Goal: Information Seeking & Learning: Find specific fact

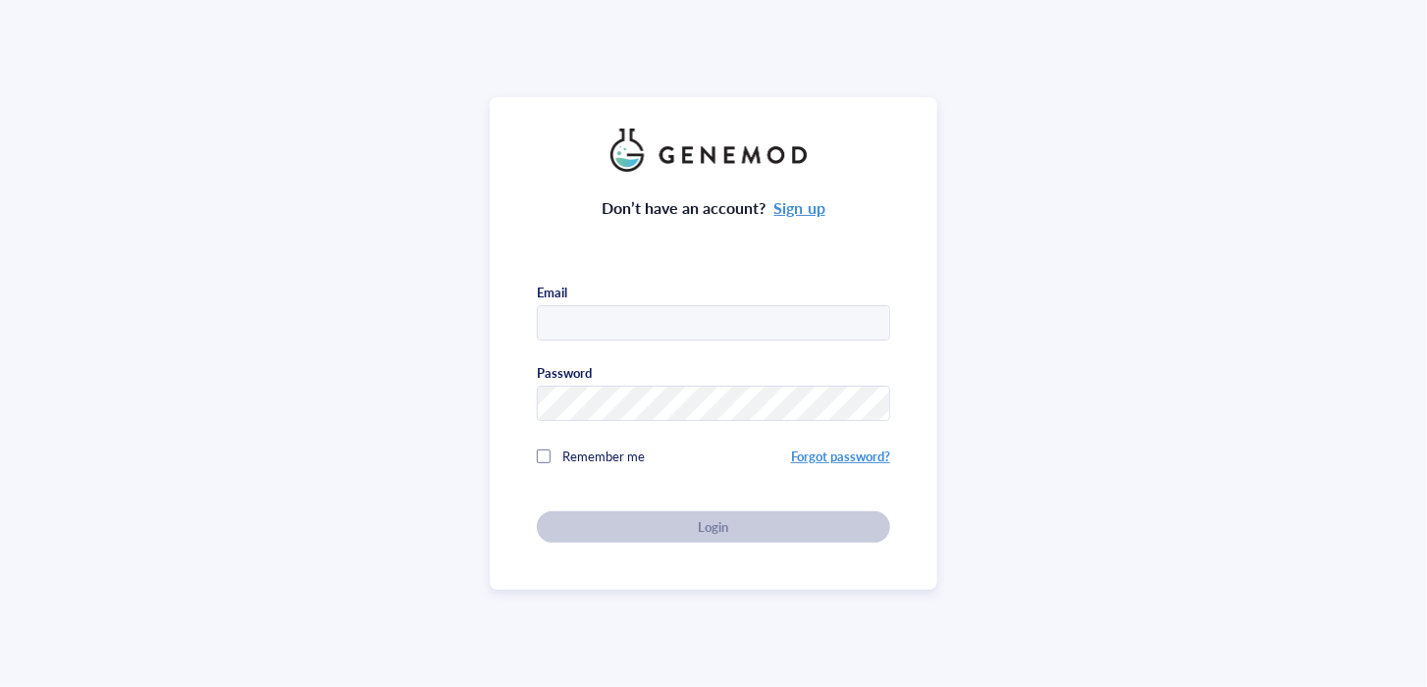
type input "giuliana@galileobio.com"
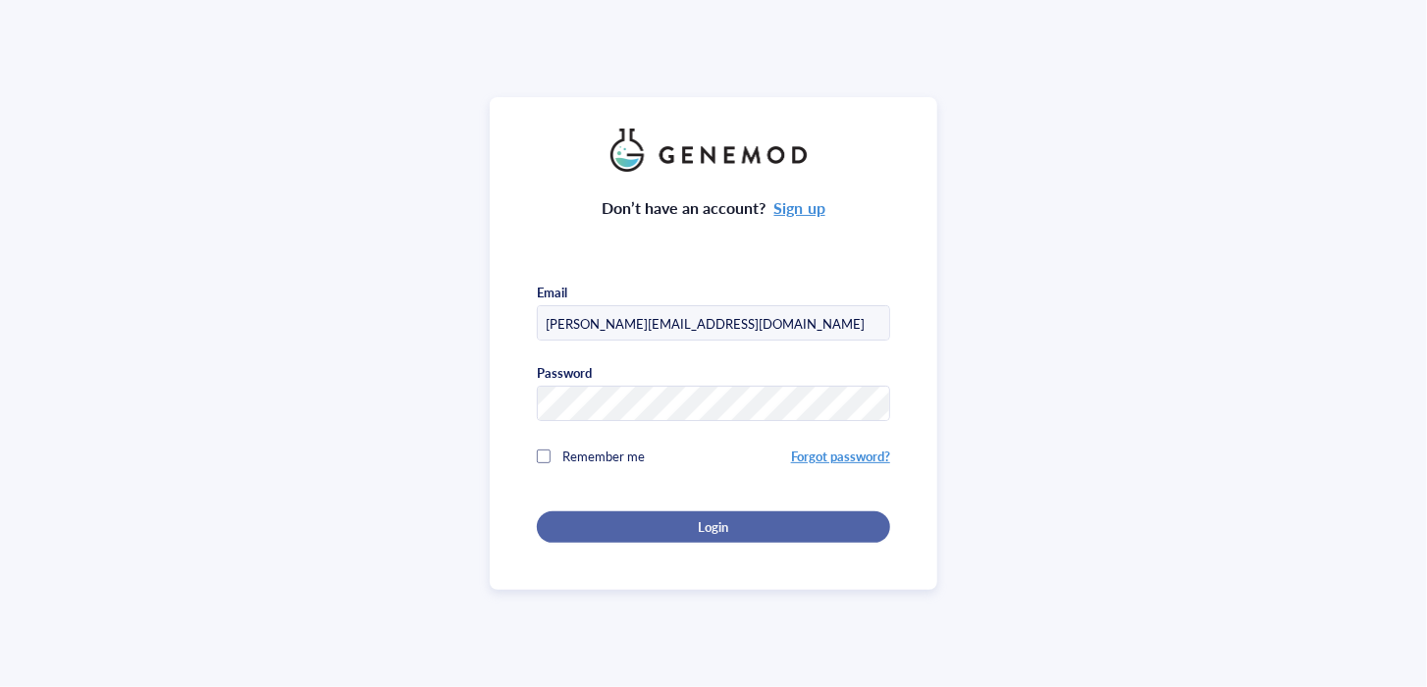
click at [758, 527] on div "Login" at bounding box center [713, 527] width 291 height 18
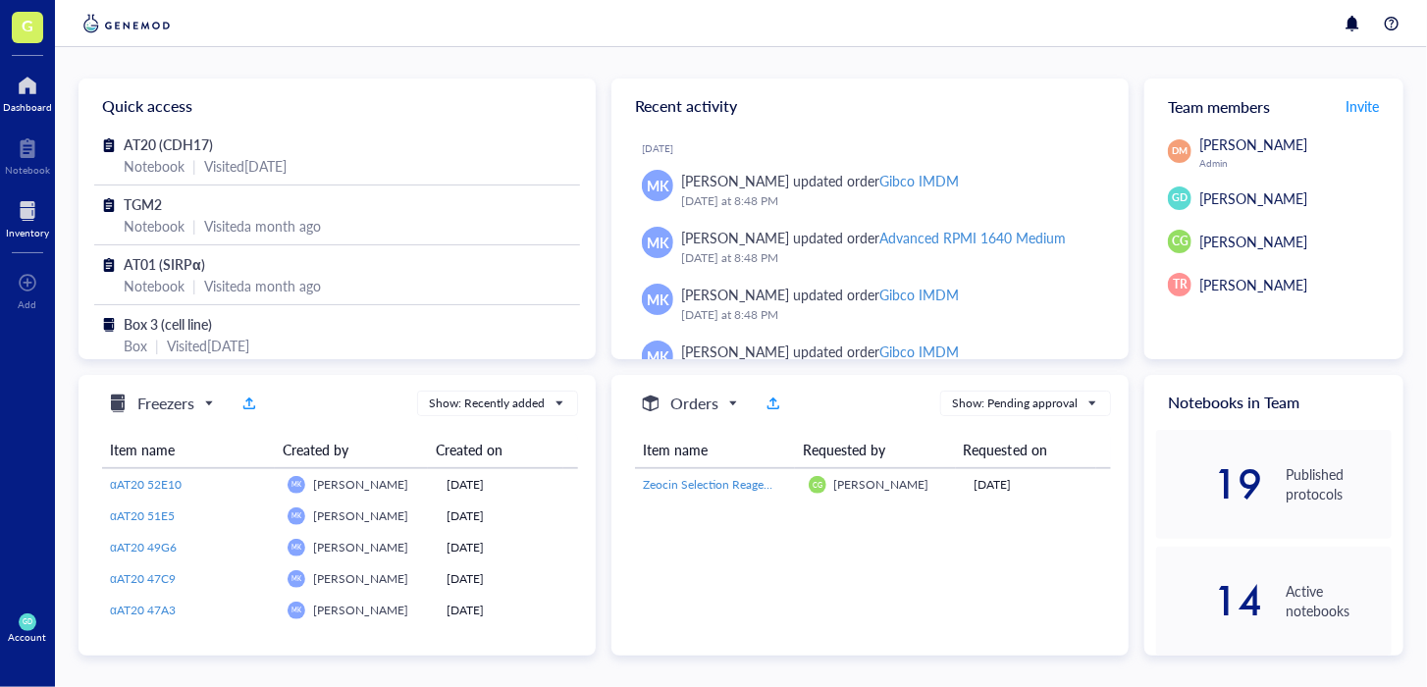
click at [27, 227] on div "Inventory" at bounding box center [27, 233] width 43 height 12
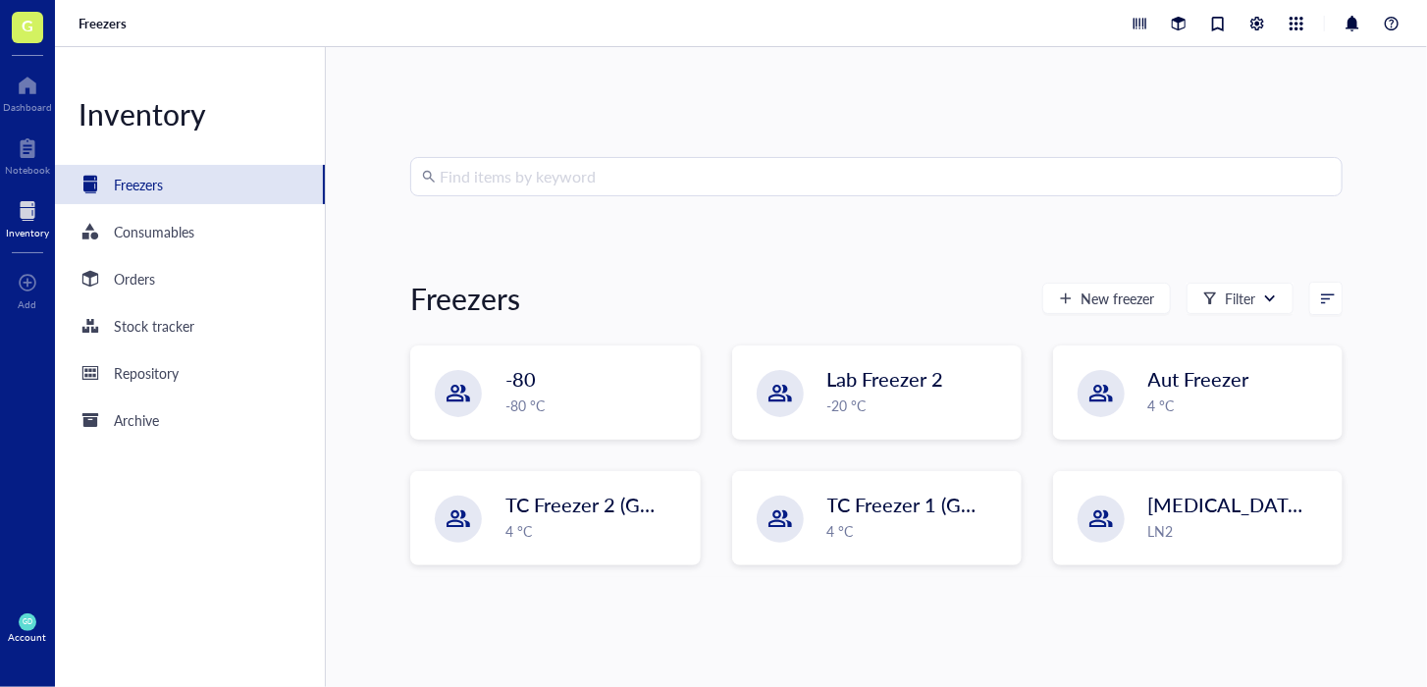
click at [468, 181] on input "search" at bounding box center [885, 176] width 891 height 37
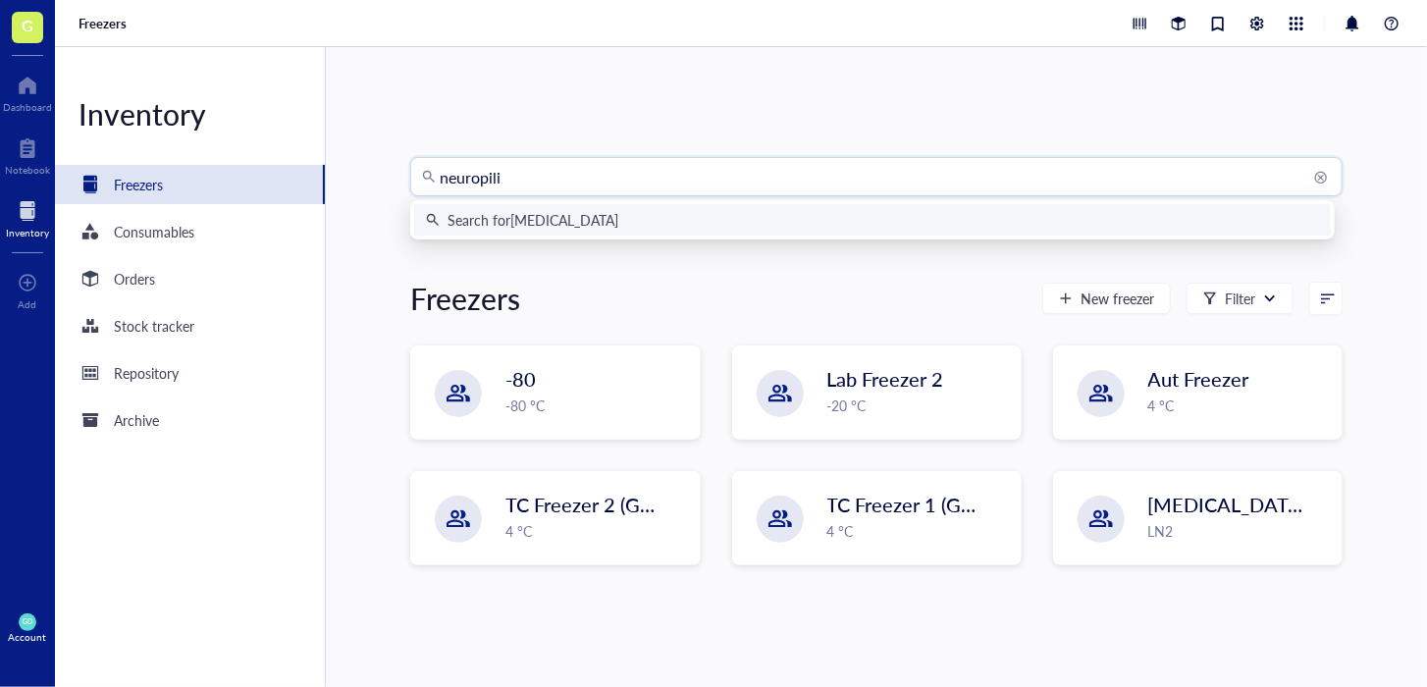
type input "neuropilin"
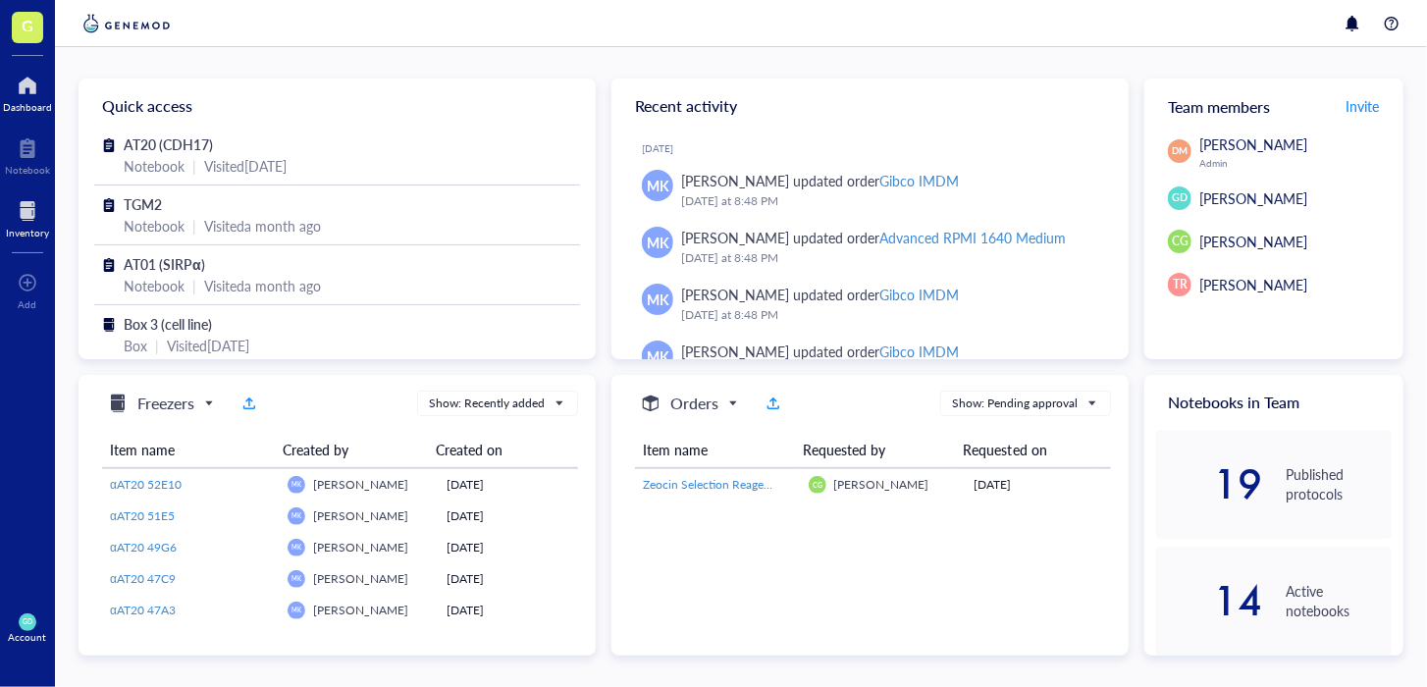
click at [20, 222] on div at bounding box center [27, 210] width 43 height 31
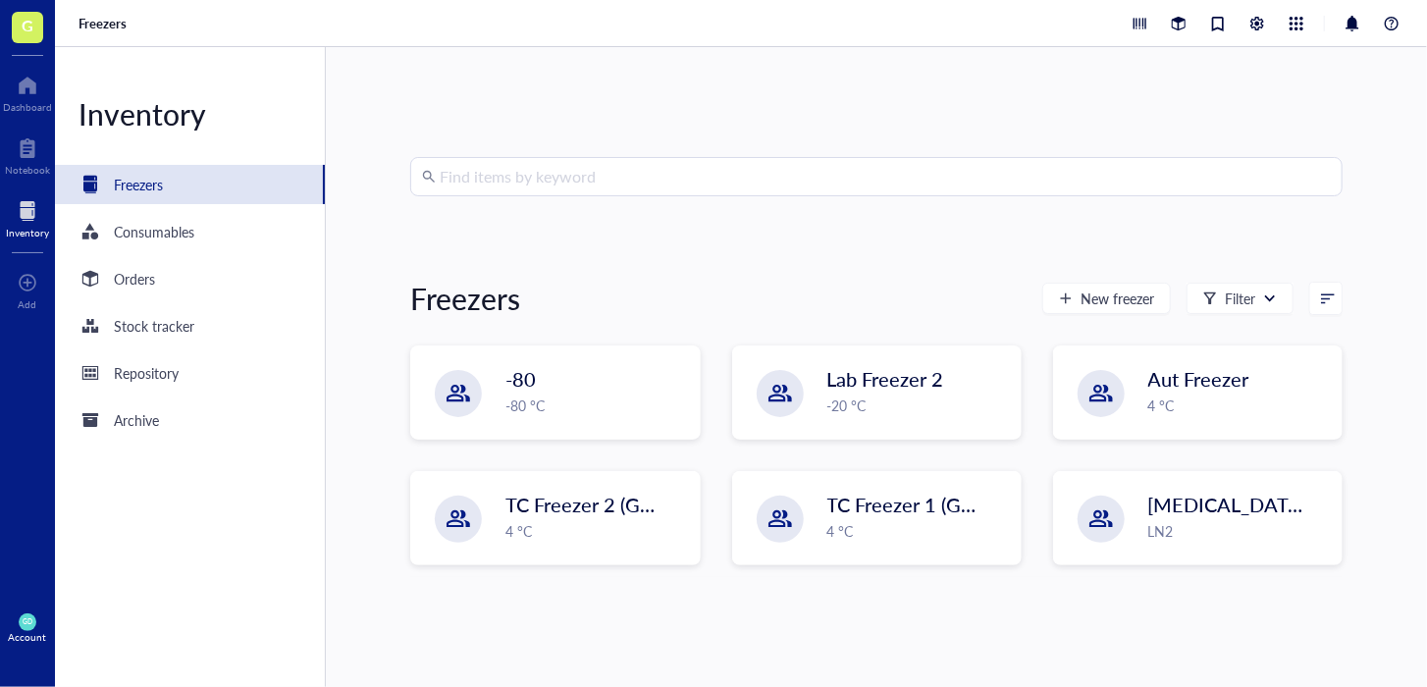
click at [694, 172] on input "search" at bounding box center [885, 176] width 891 height 37
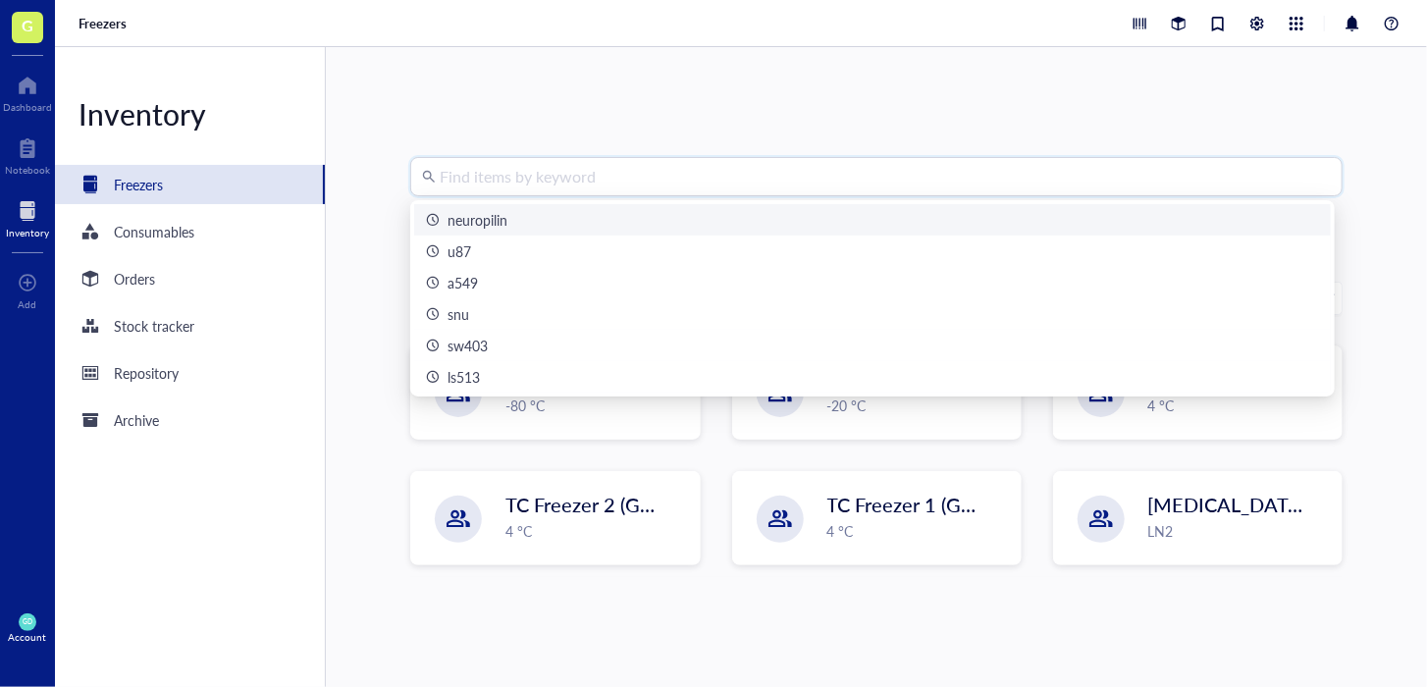
click at [656, 220] on div "neuropilin" at bounding box center [872, 220] width 893 height 22
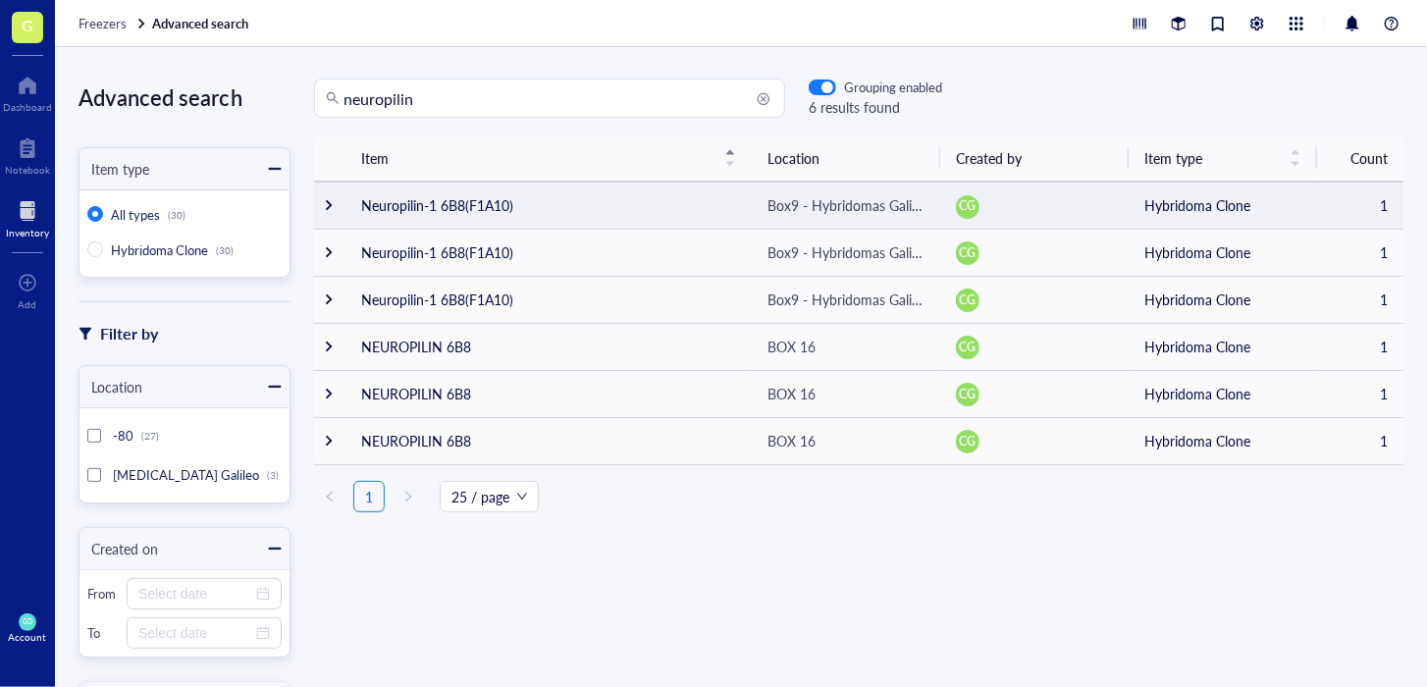
click at [494, 199] on td "Neuropilin-1 6B8(F1A10)" at bounding box center [549, 205] width 406 height 47
